Goal: Information Seeking & Learning: Learn about a topic

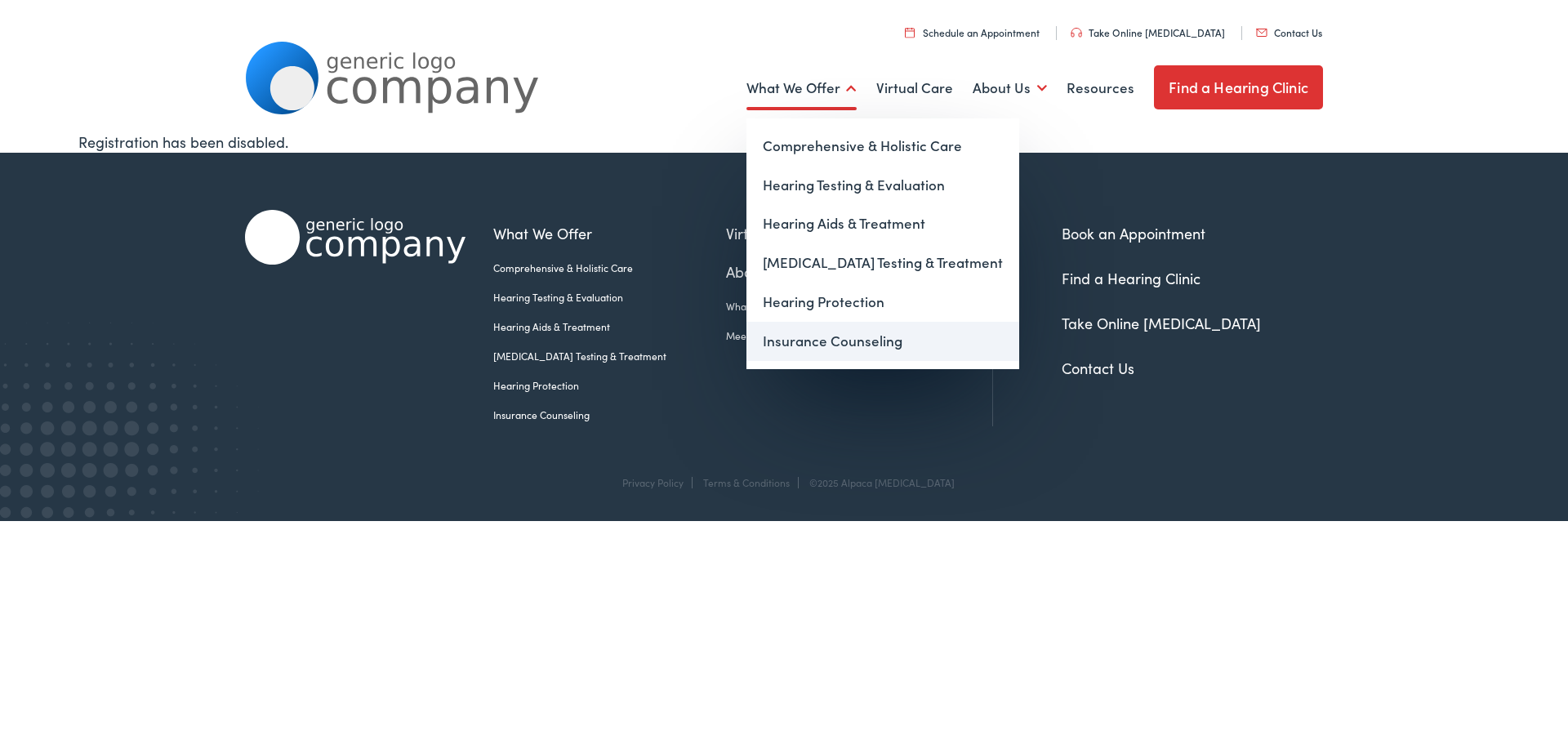
click at [827, 334] on link "Insurance Counseling" at bounding box center [882, 341] width 272 height 39
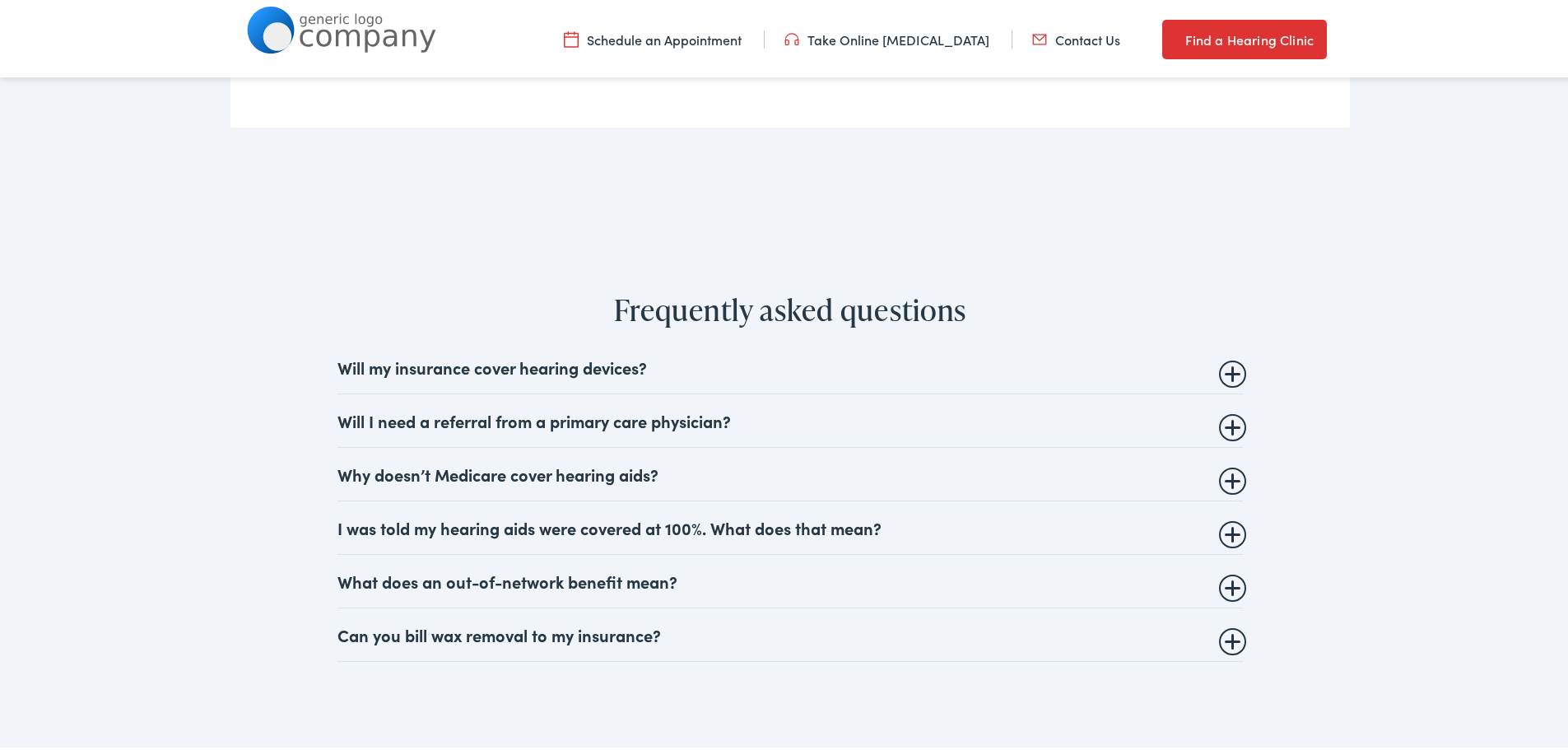
scroll to position [1811, 0]
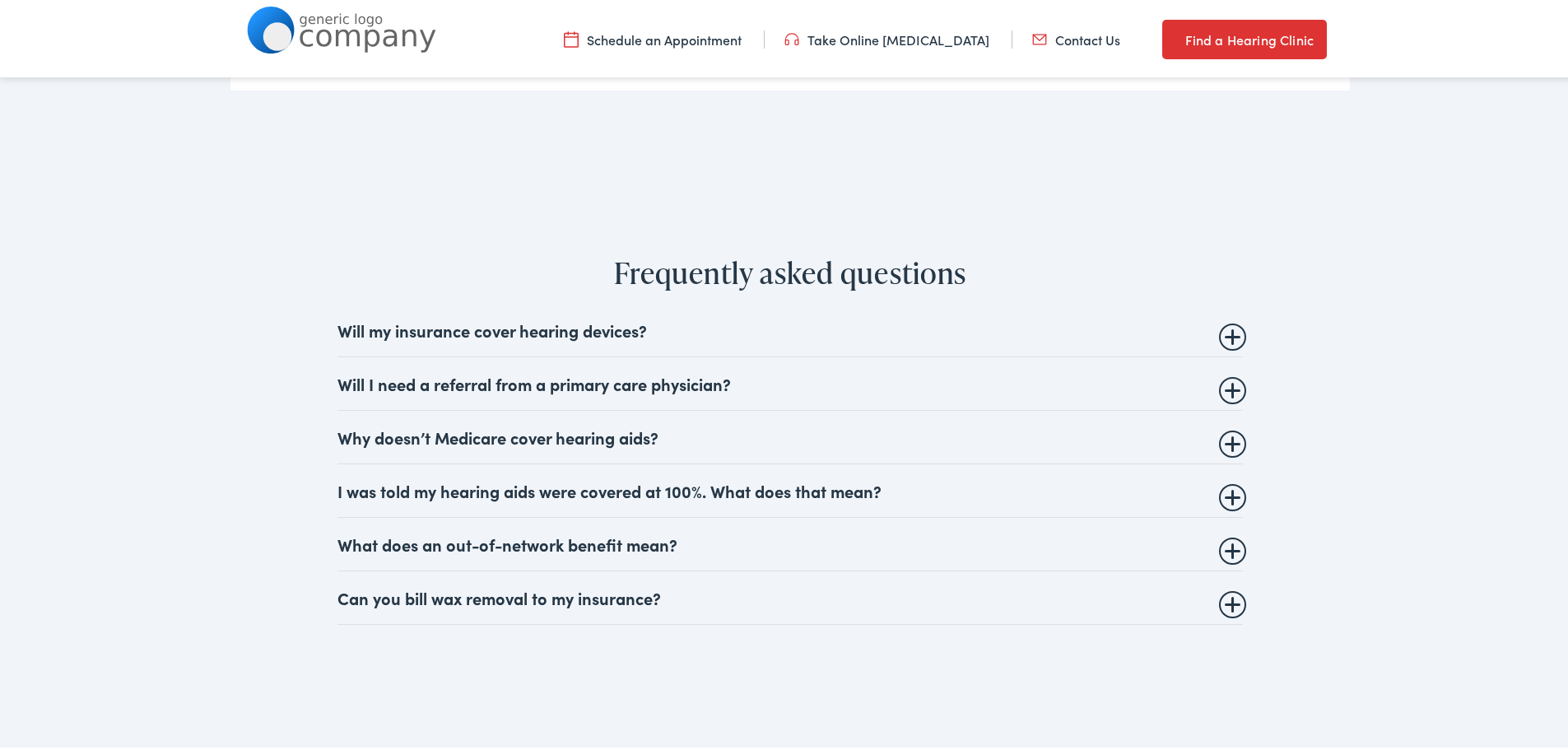
click at [346, 34] on img at bounding box center [341, 26] width 189 height 47
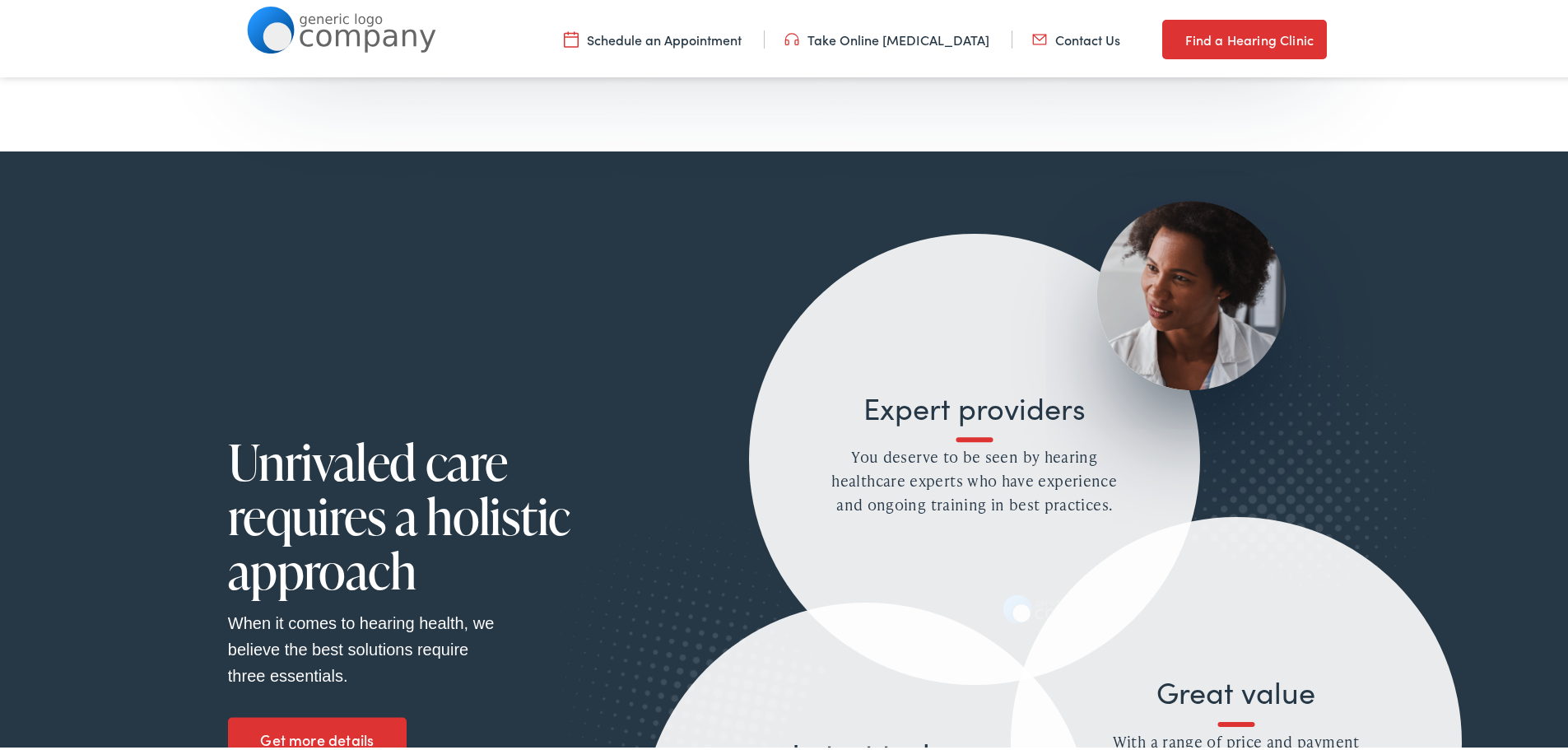
scroll to position [1399, 0]
